Goal: Check status

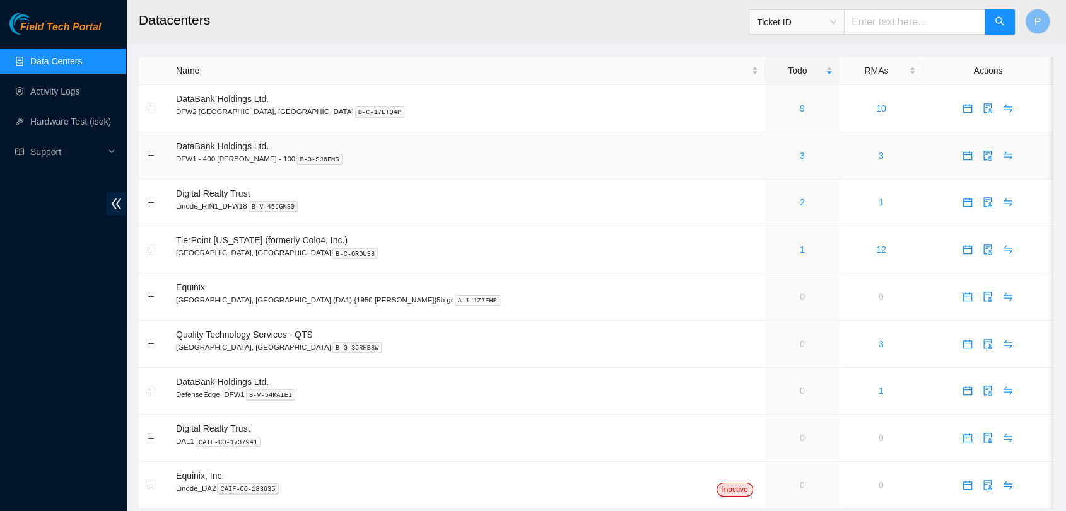
click at [772, 153] on div "3" at bounding box center [802, 156] width 61 height 14
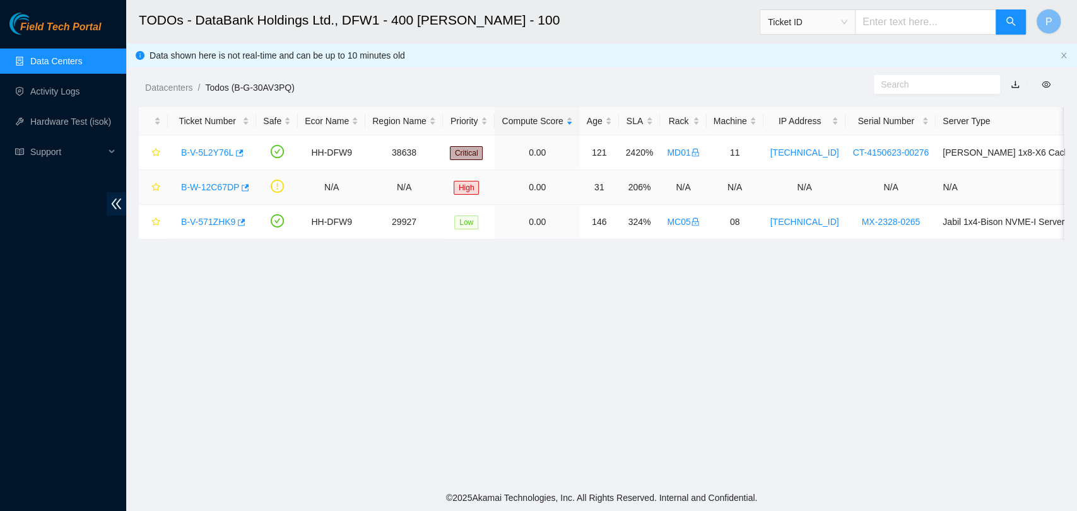
click at [212, 189] on link "B-W-12C67DP" at bounding box center [210, 187] width 58 height 10
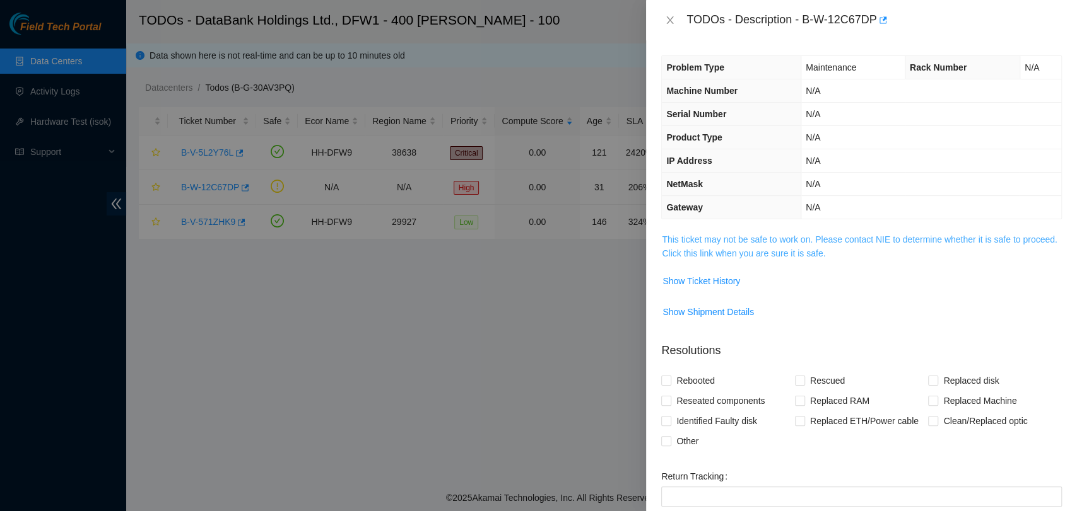
click at [748, 242] on link "This ticket may not be safe to work on. Please contact NIE to determine whether…" at bounding box center [859, 247] width 395 height 24
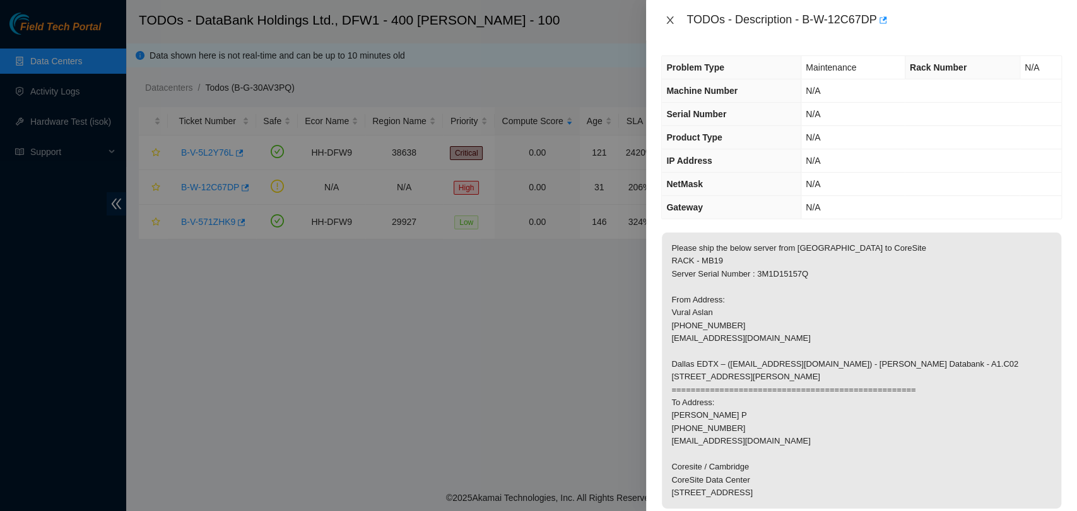
click at [665, 17] on icon "close" at bounding box center [670, 20] width 10 height 10
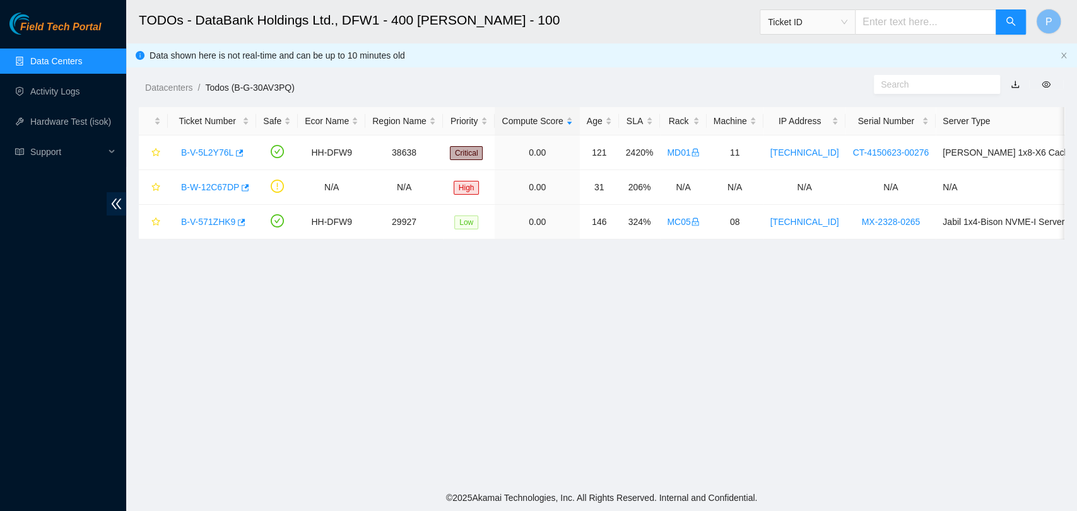
click at [82, 58] on link "Data Centers" at bounding box center [56, 61] width 52 height 10
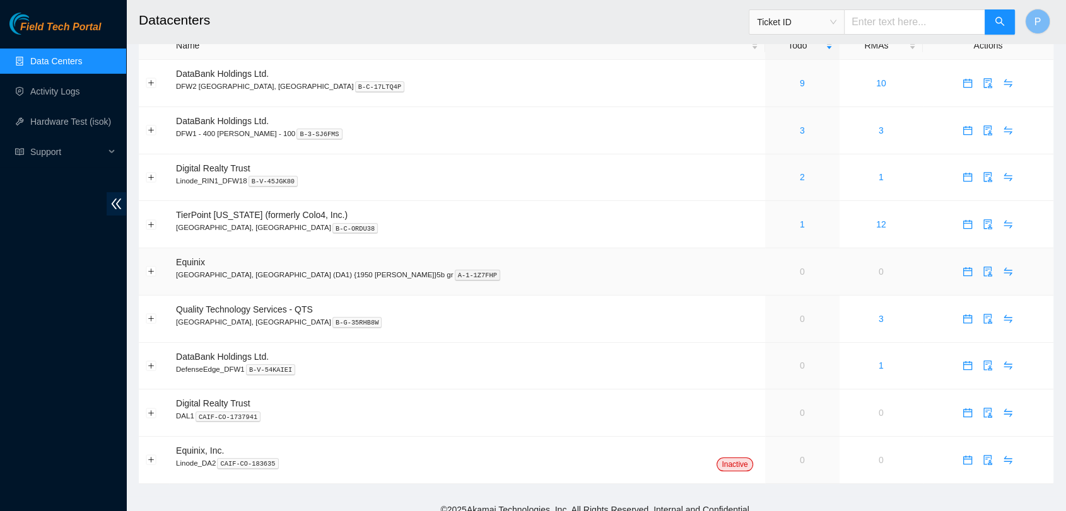
scroll to position [35, 0]
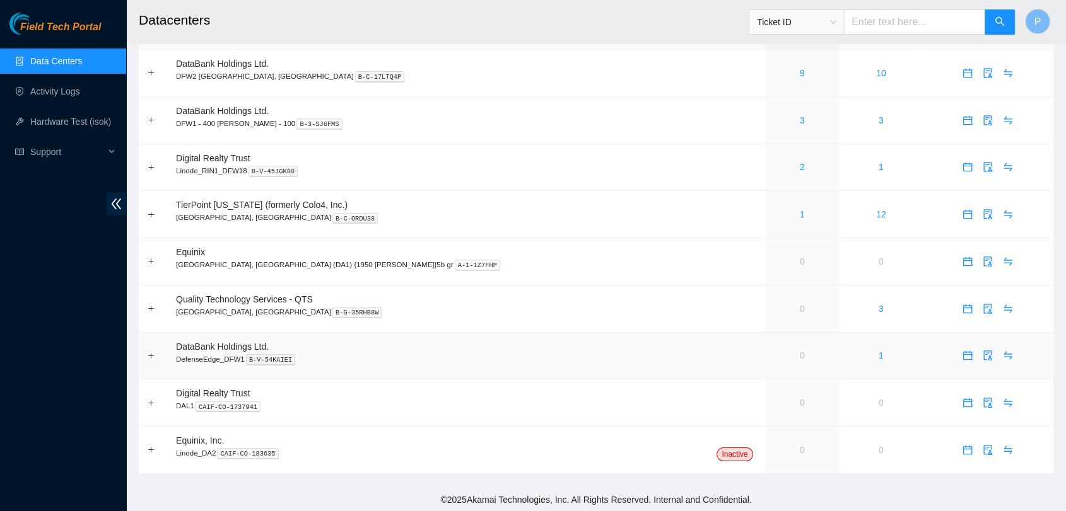
click at [765, 362] on td "0" at bounding box center [802, 356] width 74 height 47
click at [765, 357] on td "0" at bounding box center [802, 356] width 74 height 47
click at [765, 356] on td "0" at bounding box center [802, 356] width 74 height 47
click at [765, 357] on td "0" at bounding box center [802, 356] width 74 height 47
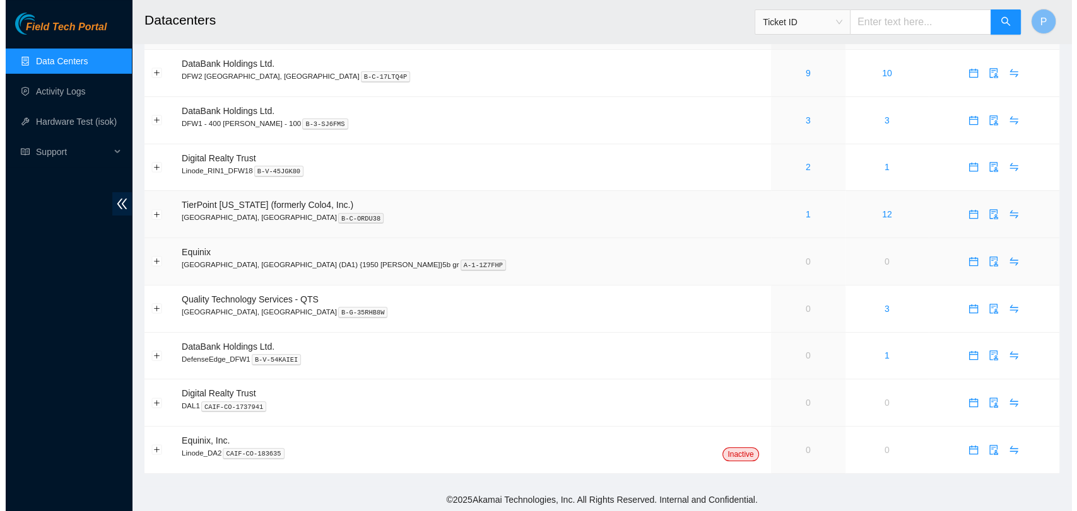
scroll to position [0, 0]
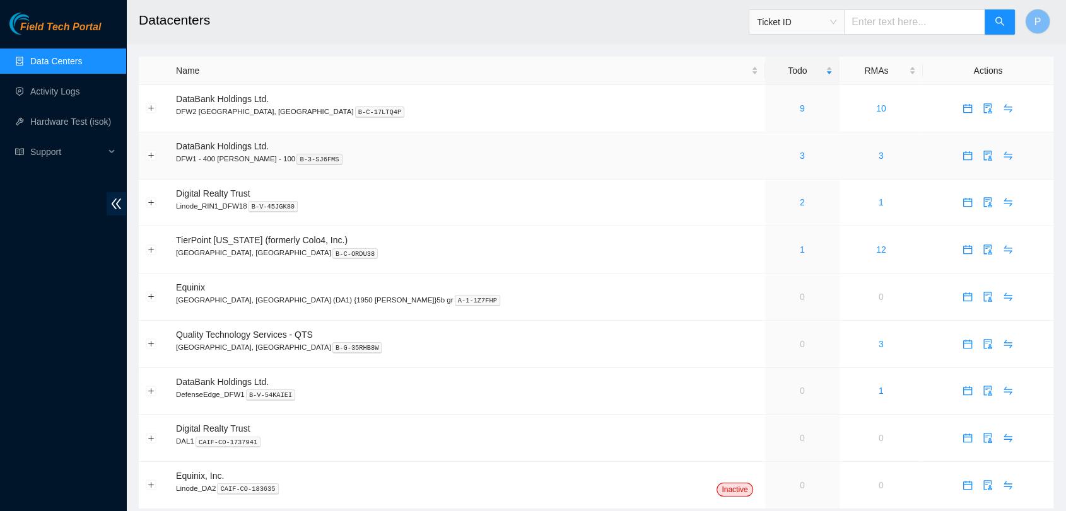
click at [772, 150] on div "3" at bounding box center [802, 156] width 61 height 14
